Goal: Navigation & Orientation: Find specific page/section

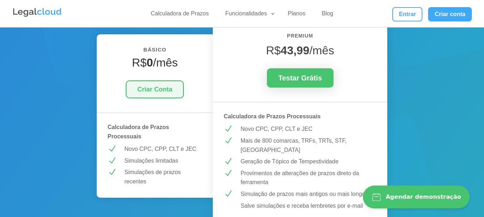
click at [168, 90] on link "Criar Conta" at bounding box center [155, 90] width 58 height 18
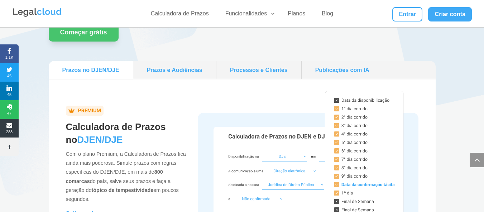
scroll to position [683, 0]
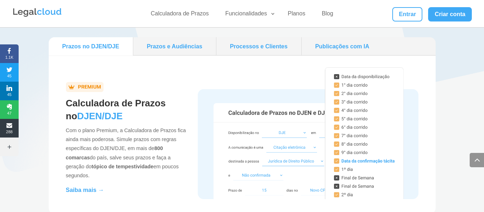
click at [356, 48] on link "Publicações com IA" at bounding box center [342, 46] width 76 height 13
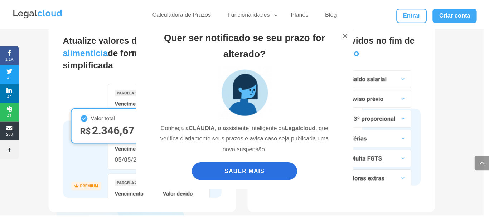
scroll to position [1496, 0]
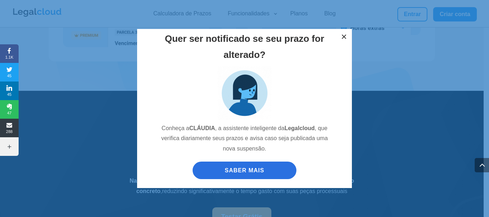
click at [344, 33] on button "×" at bounding box center [344, 37] width 16 height 16
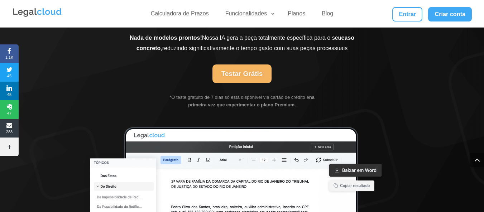
scroll to position [1651, 0]
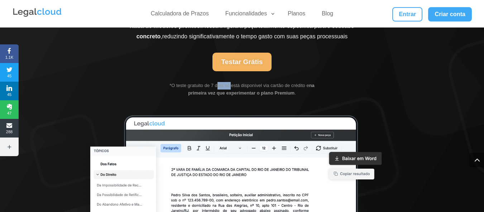
drag, startPoint x: 216, startPoint y: 72, endPoint x: 236, endPoint y: 72, distance: 20.8
click at [232, 83] on span "*O teste gratuito de 7 dias só está disponível via cartão de crédito e na prime…" at bounding box center [241, 89] width 145 height 13
click at [243, 83] on span "*O teste gratuito de 7 dias só está disponível via cartão de crédito e na prime…" at bounding box center [241, 89] width 145 height 13
drag, startPoint x: 245, startPoint y: 72, endPoint x: 249, endPoint y: 72, distance: 3.9
click at [249, 83] on span "*O teste gratuito de 7 dias só está disponível via cartão de crédito e na prime…" at bounding box center [241, 89] width 145 height 13
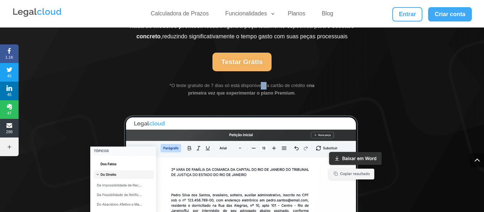
drag, startPoint x: 260, startPoint y: 72, endPoint x: 267, endPoint y: 72, distance: 7.2
click at [267, 83] on span "*O teste gratuito de 7 dias só está disponível via cartão de crédito e na prime…" at bounding box center [241, 89] width 145 height 13
click at [274, 83] on span "*O teste gratuito de 7 dias só está disponível via cartão de crédito e na prime…" at bounding box center [241, 89] width 145 height 13
drag, startPoint x: 278, startPoint y: 73, endPoint x: 283, endPoint y: 73, distance: 5.4
click at [281, 83] on span "*O teste gratuito de 7 dias só está disponível via cartão de crédito e na prime…" at bounding box center [241, 89] width 145 height 13
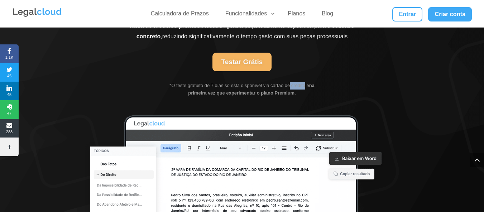
drag, startPoint x: 291, startPoint y: 73, endPoint x: 304, endPoint y: 73, distance: 14.0
click at [304, 83] on span "*O teste gratuito de 7 dias só está disponível via cartão de crédito e na prime…" at bounding box center [241, 89] width 145 height 13
click at [305, 83] on span "*O teste gratuito de 7 dias só está disponível via cartão de crédito e na prime…" at bounding box center [241, 89] width 145 height 13
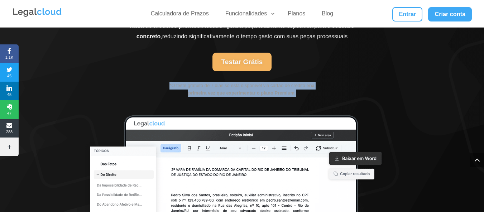
click at [305, 83] on span "*O teste gratuito de 7 dias só está disponível via cartão de crédito e na prime…" at bounding box center [241, 89] width 145 height 13
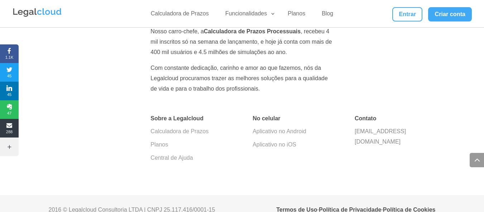
scroll to position [2504, 0]
click at [189, 154] on link "Central de Ajuda" at bounding box center [171, 157] width 42 height 6
